Goal: Transaction & Acquisition: Purchase product/service

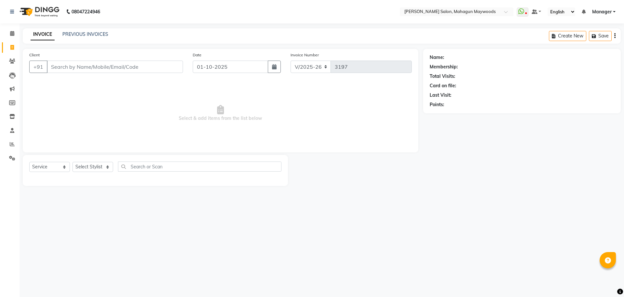
select select "6425"
select select "service"
click at [88, 67] on input "Client" at bounding box center [115, 66] width 136 height 12
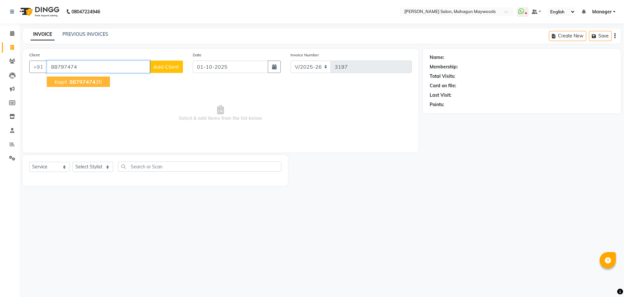
click at [81, 86] on button "kapil 88797474 35" at bounding box center [78, 81] width 63 height 10
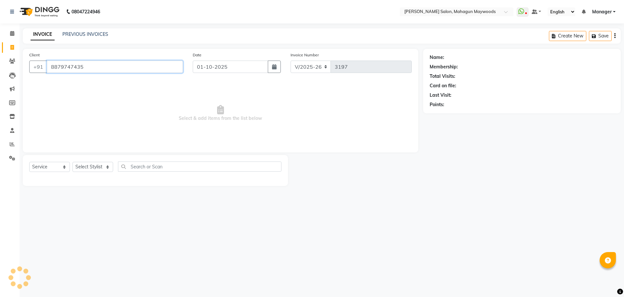
type input "8879747435"
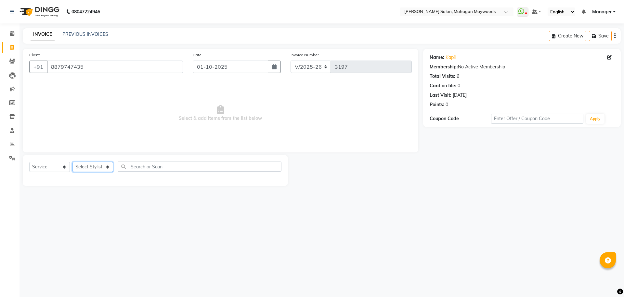
click at [95, 169] on select "Select Stylist Aarti [PERSON_NAME] Manager Pranshant [PERSON_NAME] V Admin" at bounding box center [93, 167] width 41 height 10
select select "48624"
click at [73, 162] on select "Select Stylist Aarti [PERSON_NAME] Manager Pranshant [PERSON_NAME] V Admin" at bounding box center [93, 167] width 41 height 10
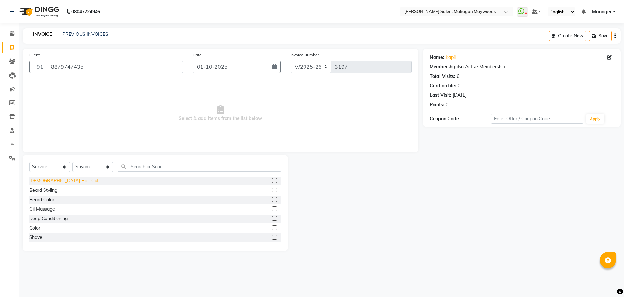
click at [44, 180] on div "[DEMOGRAPHIC_DATA] Hair Cut" at bounding box center [64, 180] width 70 height 7
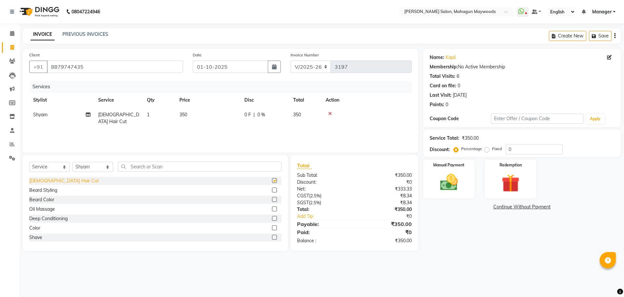
checkbox input "false"
click at [42, 188] on div "Beard Styling" at bounding box center [43, 190] width 28 height 7
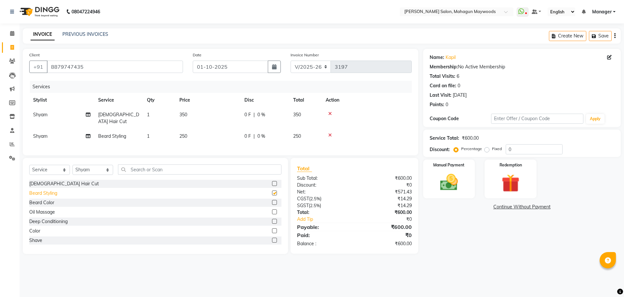
checkbox input "false"
click at [143, 171] on input "text" at bounding box center [200, 169] width 164 height 10
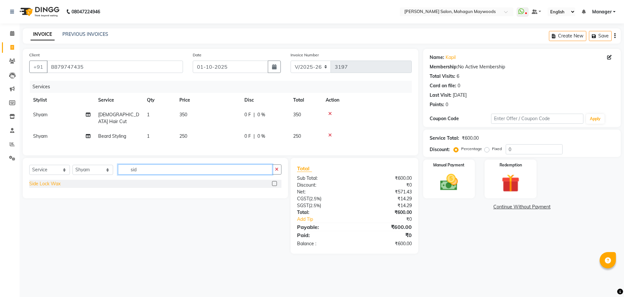
type input "sid"
click at [42, 185] on div "Side Lock Wax" at bounding box center [44, 183] width 31 height 7
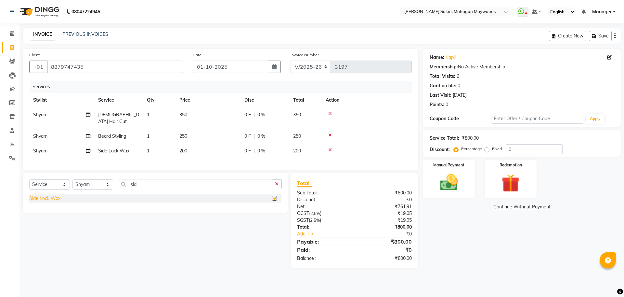
checkbox input "false"
click at [183, 148] on span "200" at bounding box center [184, 151] width 8 height 6
select select "48624"
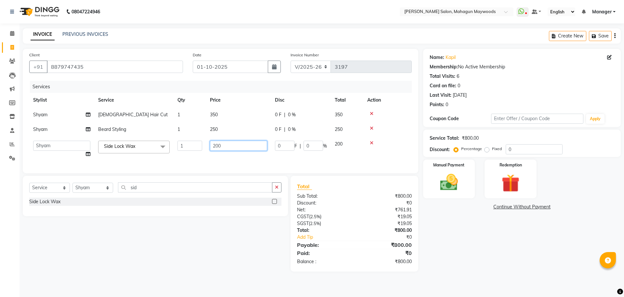
click at [219, 147] on input "200" at bounding box center [238, 145] width 57 height 10
type input "100"
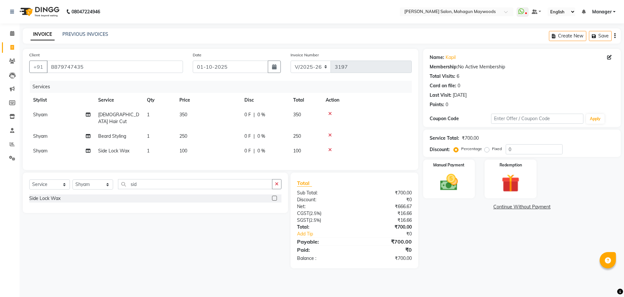
click at [494, 244] on div "Name: Kapil Membership: No Active Membership Total Visits: 6 Card on file: 0 La…" at bounding box center [524, 158] width 203 height 219
click at [332, 147] on div at bounding box center [367, 149] width 82 height 5
click at [332, 147] on icon at bounding box center [330, 149] width 4 height 5
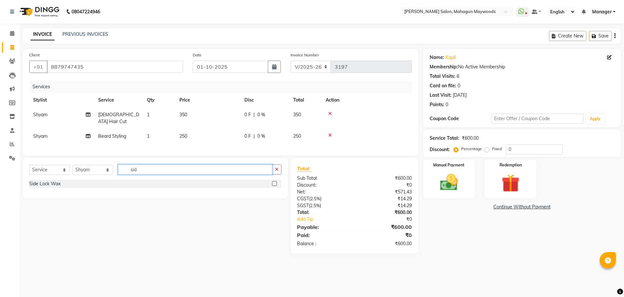
click at [140, 166] on input "sid" at bounding box center [195, 169] width 154 height 10
type input "s"
type input "thre"
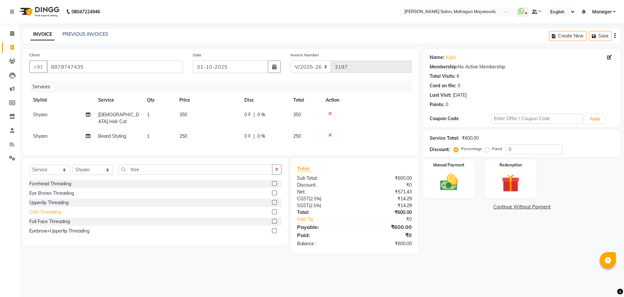
click at [48, 213] on div "Chin Threading" at bounding box center [45, 211] width 32 height 7
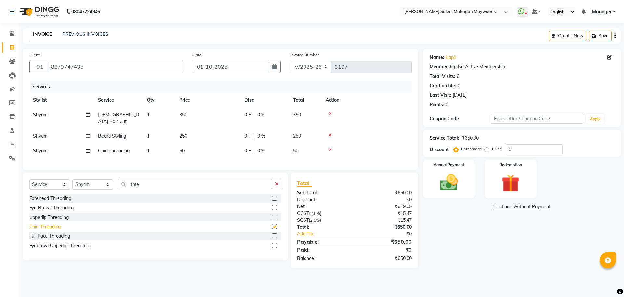
checkbox input "false"
click at [148, 148] on span "1" at bounding box center [148, 151] width 3 height 6
select select "48624"
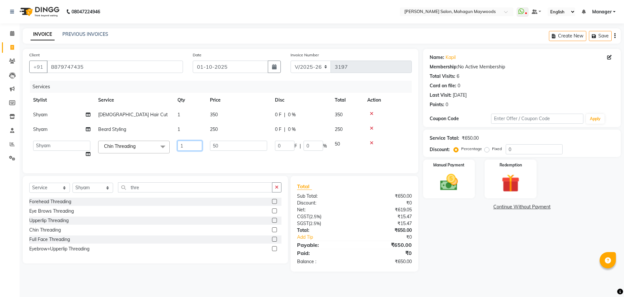
click at [188, 148] on input "1" at bounding box center [190, 145] width 25 height 10
type input "2"
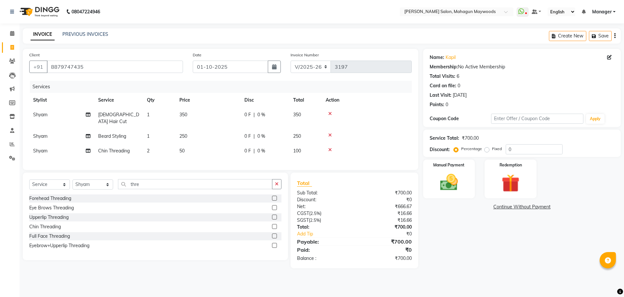
click at [439, 227] on div "Name: Kapil Membership: No Active Membership Total Visits: 6 Card on file: 0 La…" at bounding box center [524, 158] width 203 height 219
click at [449, 187] on img at bounding box center [449, 181] width 30 height 21
click at [538, 208] on span "UPI" at bounding box center [540, 206] width 10 height 7
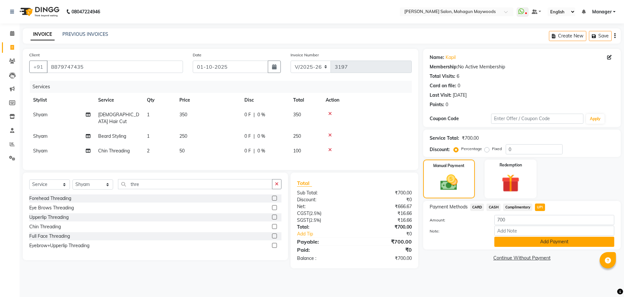
click at [528, 241] on button "Add Payment" at bounding box center [555, 241] width 120 height 10
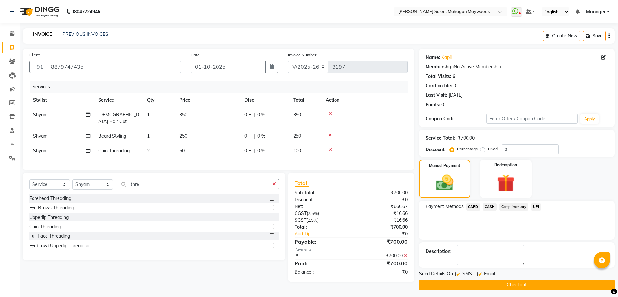
click at [490, 285] on button "Checkout" at bounding box center [517, 284] width 196 height 10
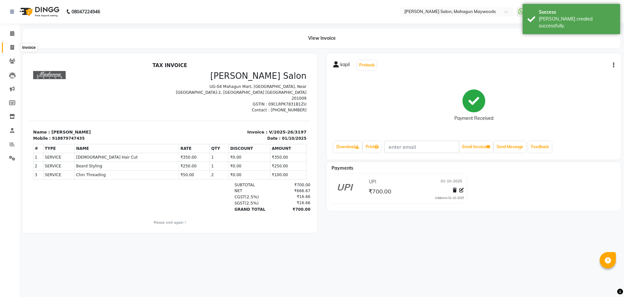
click at [14, 48] on icon at bounding box center [12, 47] width 4 height 5
select select "service"
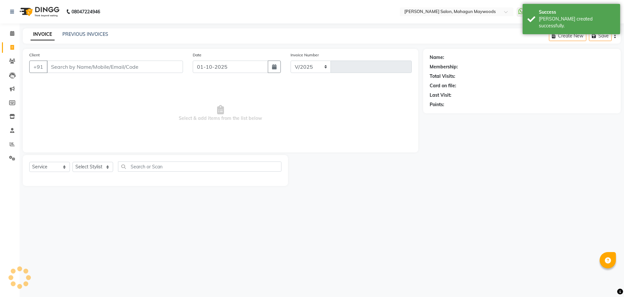
select select "6425"
type input "3198"
click at [64, 65] on input "Client" at bounding box center [115, 66] width 136 height 12
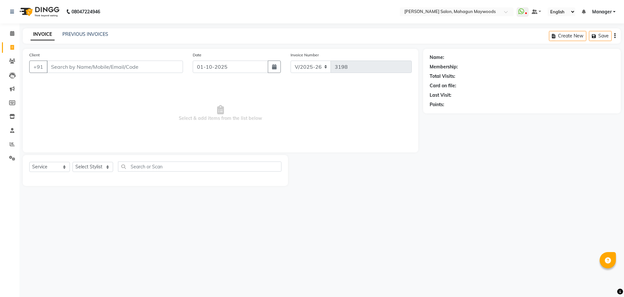
click at [97, 63] on input "Client" at bounding box center [115, 66] width 136 height 12
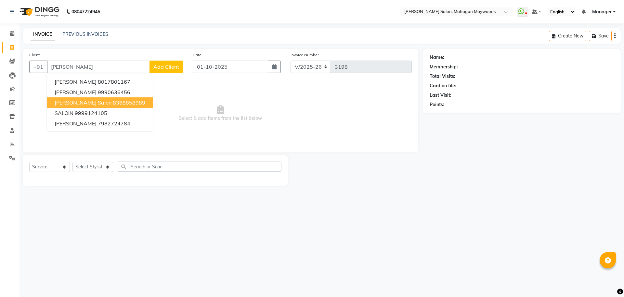
click at [125, 103] on ngb-highlight "8368858989" at bounding box center [129, 102] width 33 height 7
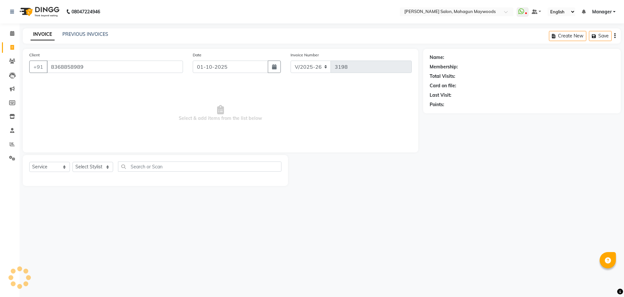
type input "8368858989"
click at [107, 166] on select "Select Stylist Aarti [PERSON_NAME] Manager Pranshant [PERSON_NAME] V Admin" at bounding box center [93, 167] width 41 height 10
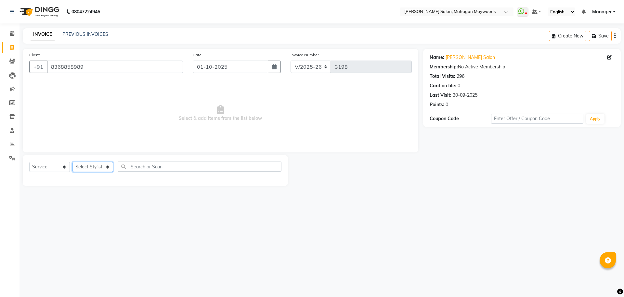
select select "48624"
click at [73, 162] on select "Select Stylist Aarti [PERSON_NAME] Manager Pranshant [PERSON_NAME] V Admin" at bounding box center [93, 167] width 41 height 10
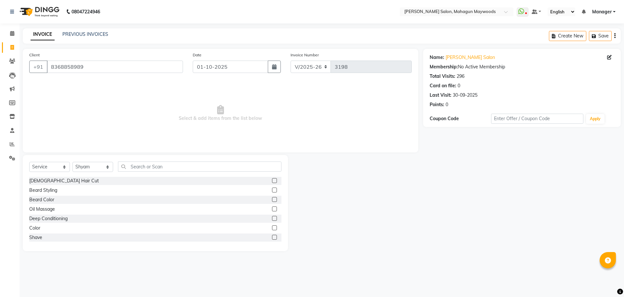
drag, startPoint x: 53, startPoint y: 179, endPoint x: 46, endPoint y: 223, distance: 45.1
click at [53, 178] on div "[DEMOGRAPHIC_DATA] Hair Cut" at bounding box center [64, 180] width 70 height 7
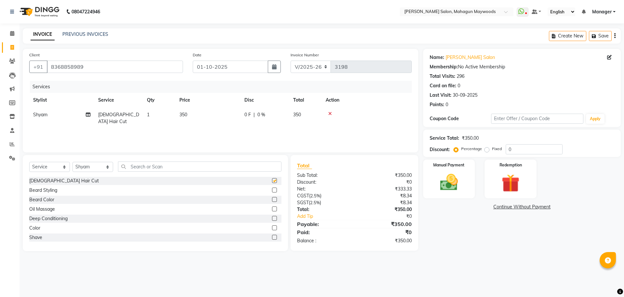
checkbox input "false"
drag, startPoint x: 36, startPoint y: 236, endPoint x: 89, endPoint y: 214, distance: 57.1
click at [37, 236] on div "Shave" at bounding box center [35, 237] width 13 height 7
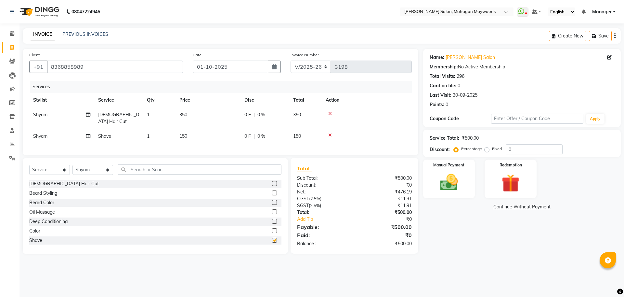
checkbox input "false"
click at [103, 167] on select "Select Stylist Aarti [PERSON_NAME] Manager Pranshant [PERSON_NAME] V Admin" at bounding box center [93, 170] width 41 height 10
select select "48625"
click at [73, 165] on select "Select Stylist Aarti [PERSON_NAME] Manager Pranshant [PERSON_NAME] V Admin" at bounding box center [93, 170] width 41 height 10
click at [139, 165] on input "text" at bounding box center [200, 169] width 164 height 10
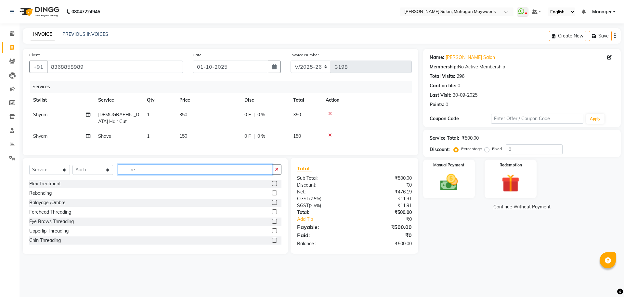
type input "r"
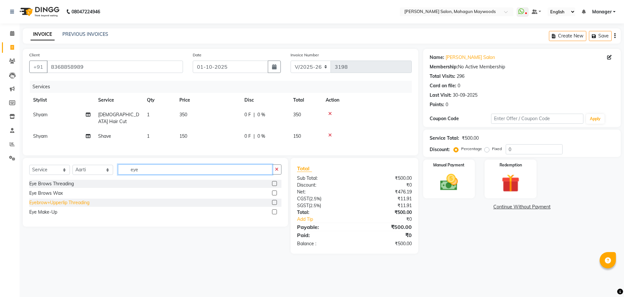
type input "eye"
click at [73, 203] on div "Eyebrow+Upperlip Threading" at bounding box center [59, 202] width 60 height 7
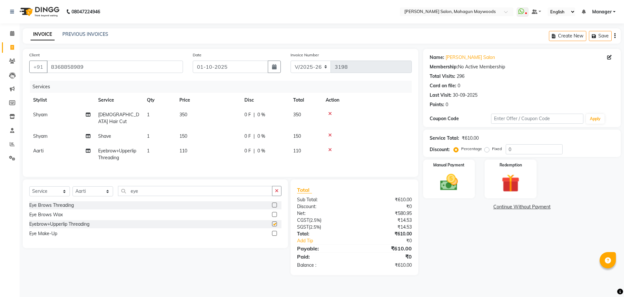
checkbox input "false"
click at [470, 186] on div "Manual Payment" at bounding box center [449, 179] width 54 height 40
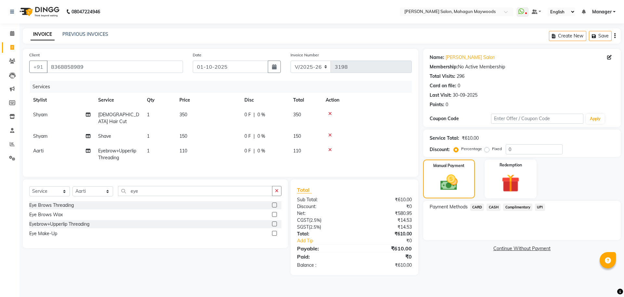
click at [538, 206] on span "UPI" at bounding box center [540, 206] width 10 height 7
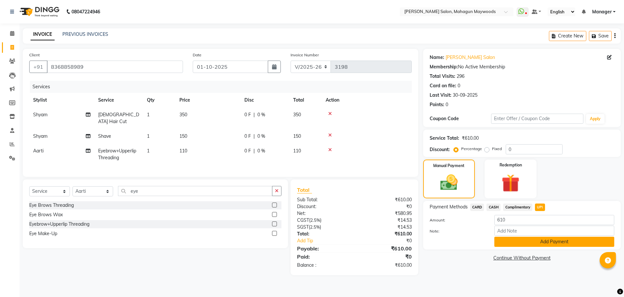
click at [534, 246] on button "Add Payment" at bounding box center [555, 241] width 120 height 10
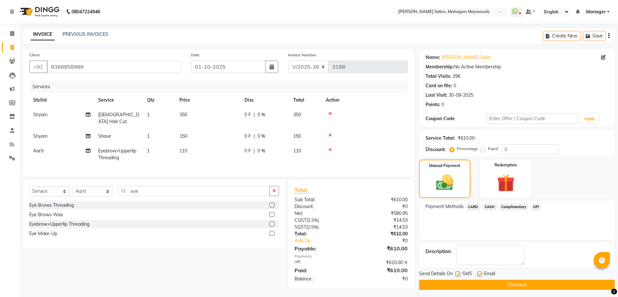
click at [514, 286] on button "Checkout" at bounding box center [517, 284] width 196 height 10
